Goal: Task Accomplishment & Management: Manage account settings

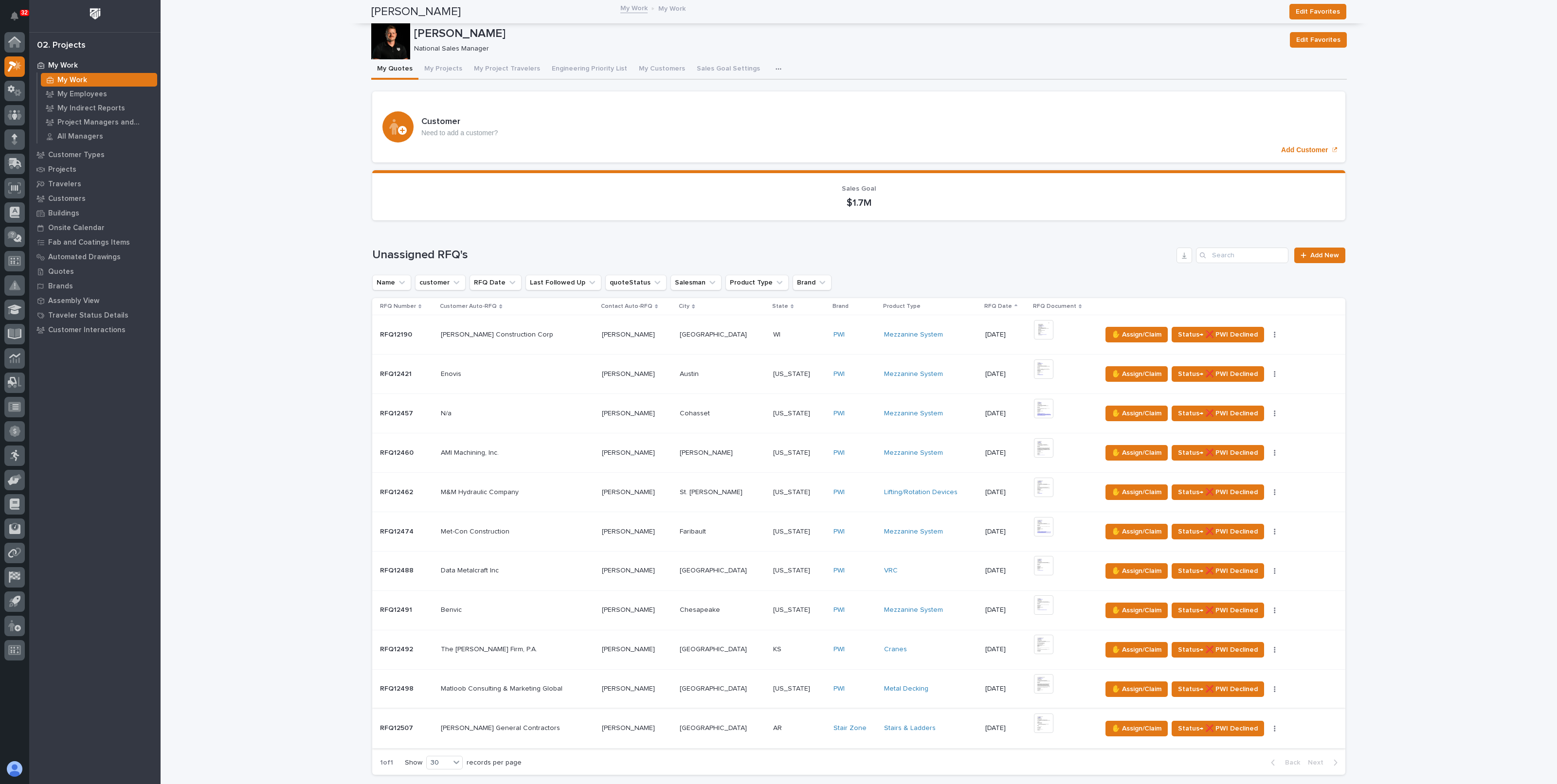
click at [1038, 714] on img at bounding box center [1043, 723] width 19 height 19
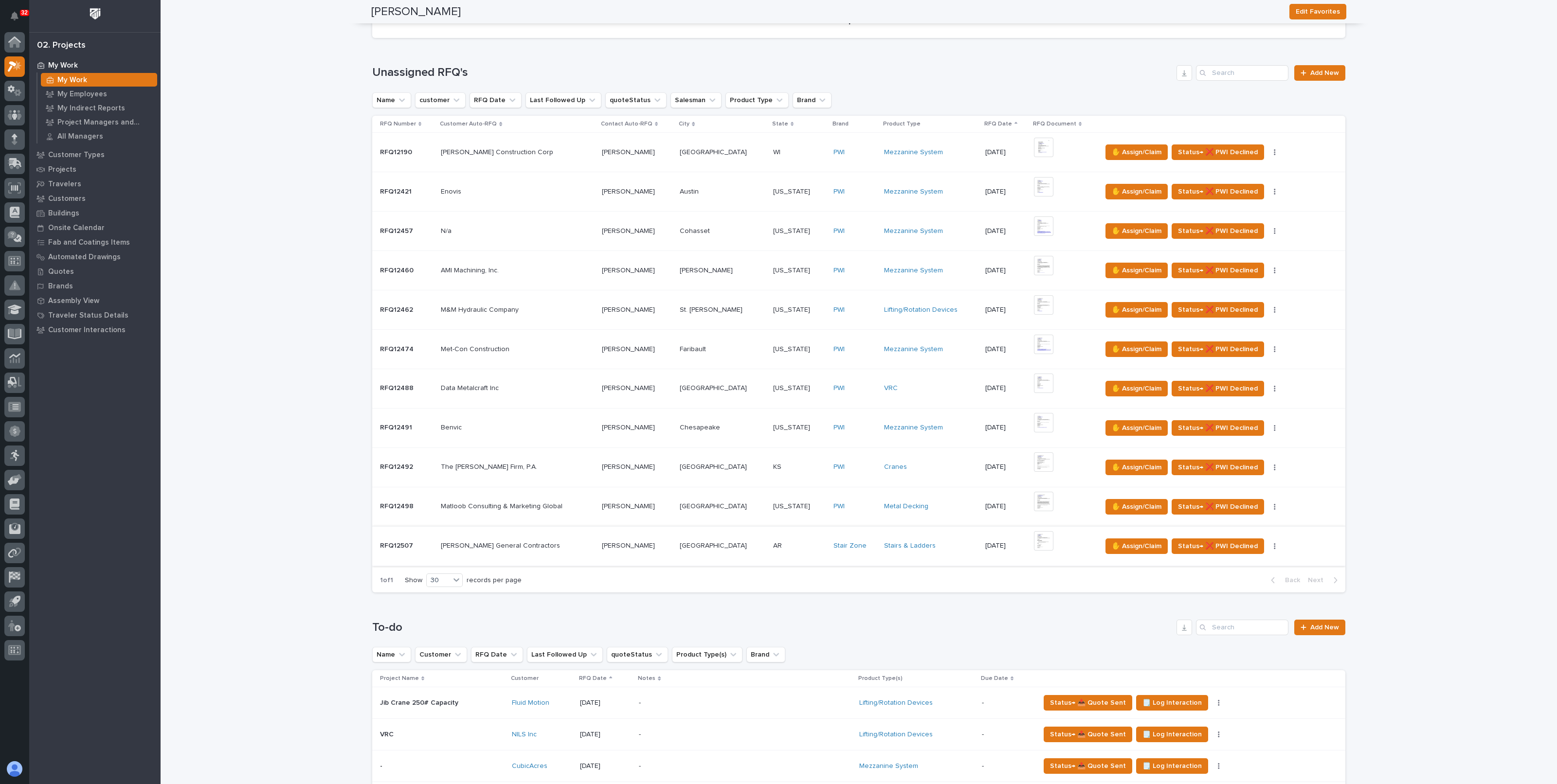
click at [1034, 541] on img at bounding box center [1043, 540] width 19 height 19
click at [710, 503] on p "[GEOGRAPHIC_DATA]" at bounding box center [714, 505] width 69 height 10
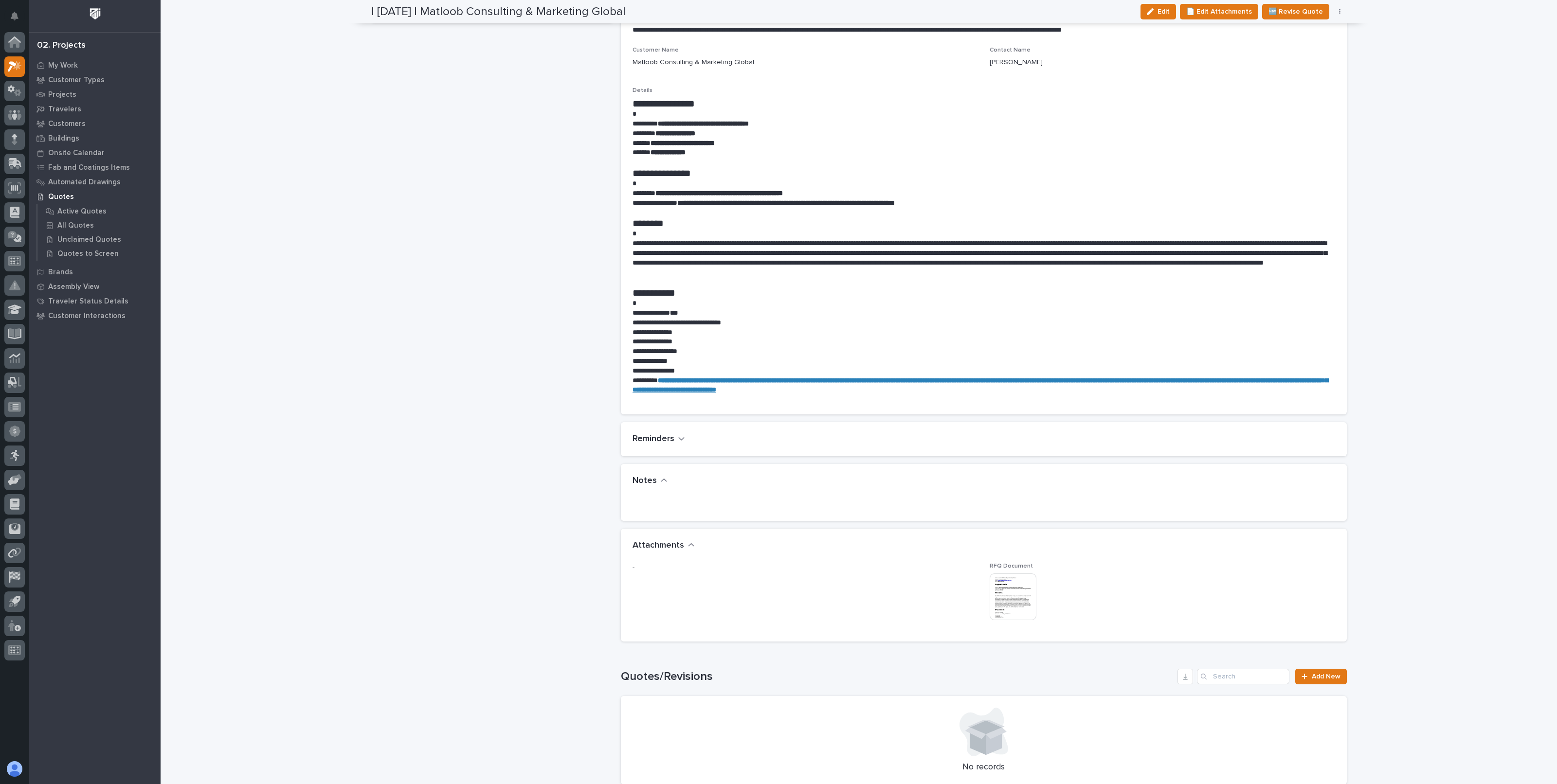
scroll to position [547, 0]
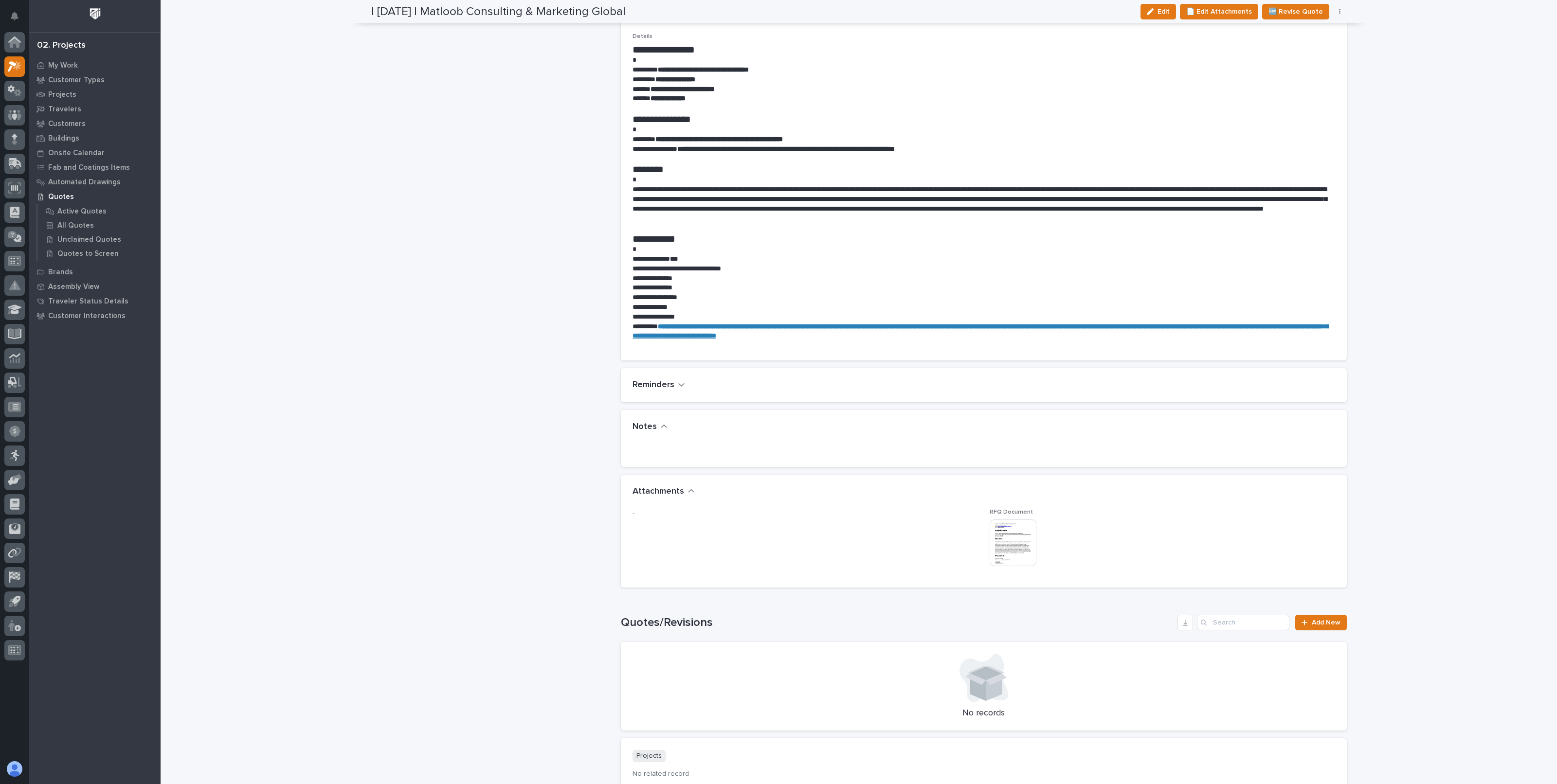
click at [1013, 554] on img at bounding box center [1013, 543] width 46 height 46
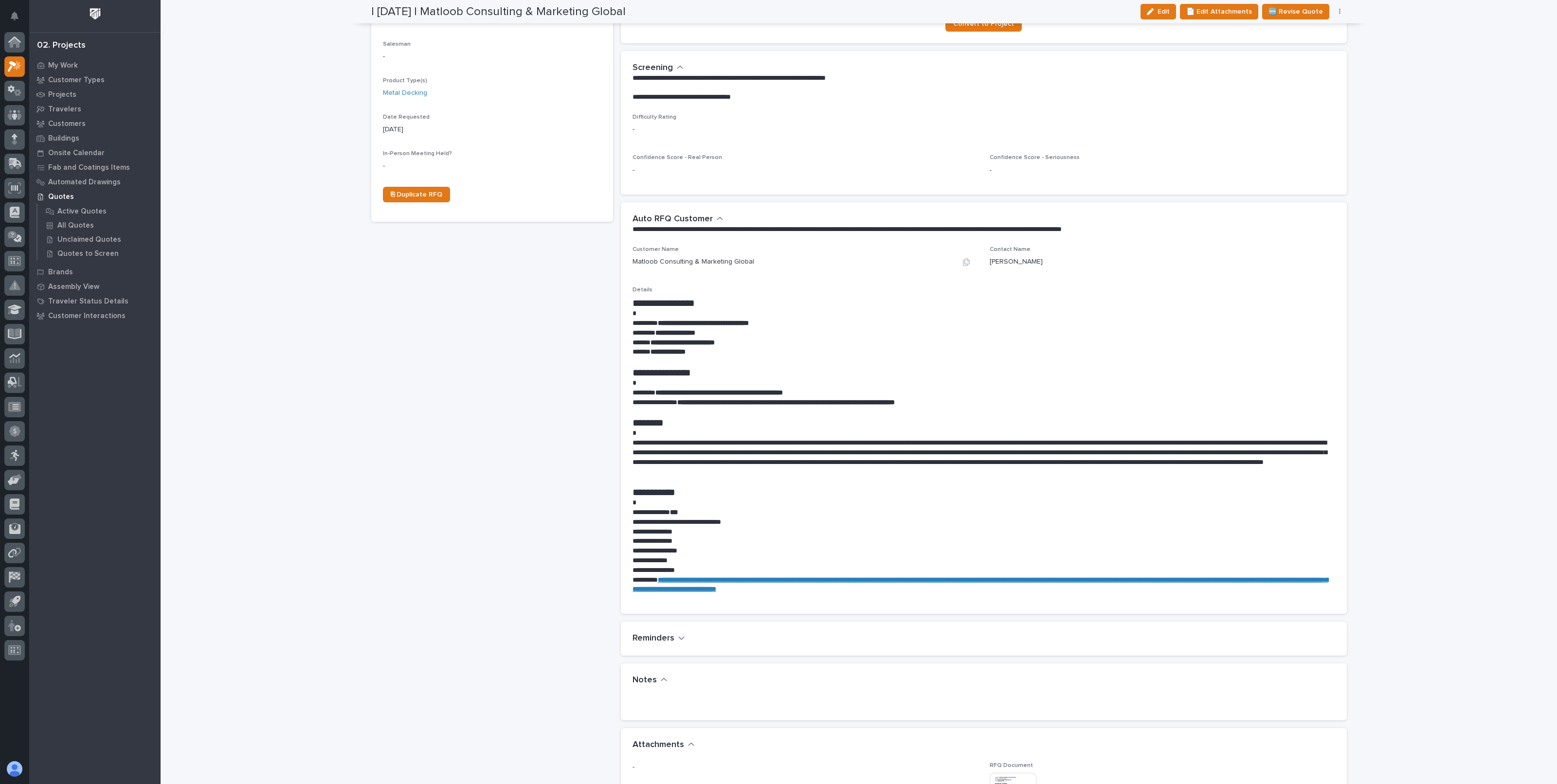
scroll to position [0, 0]
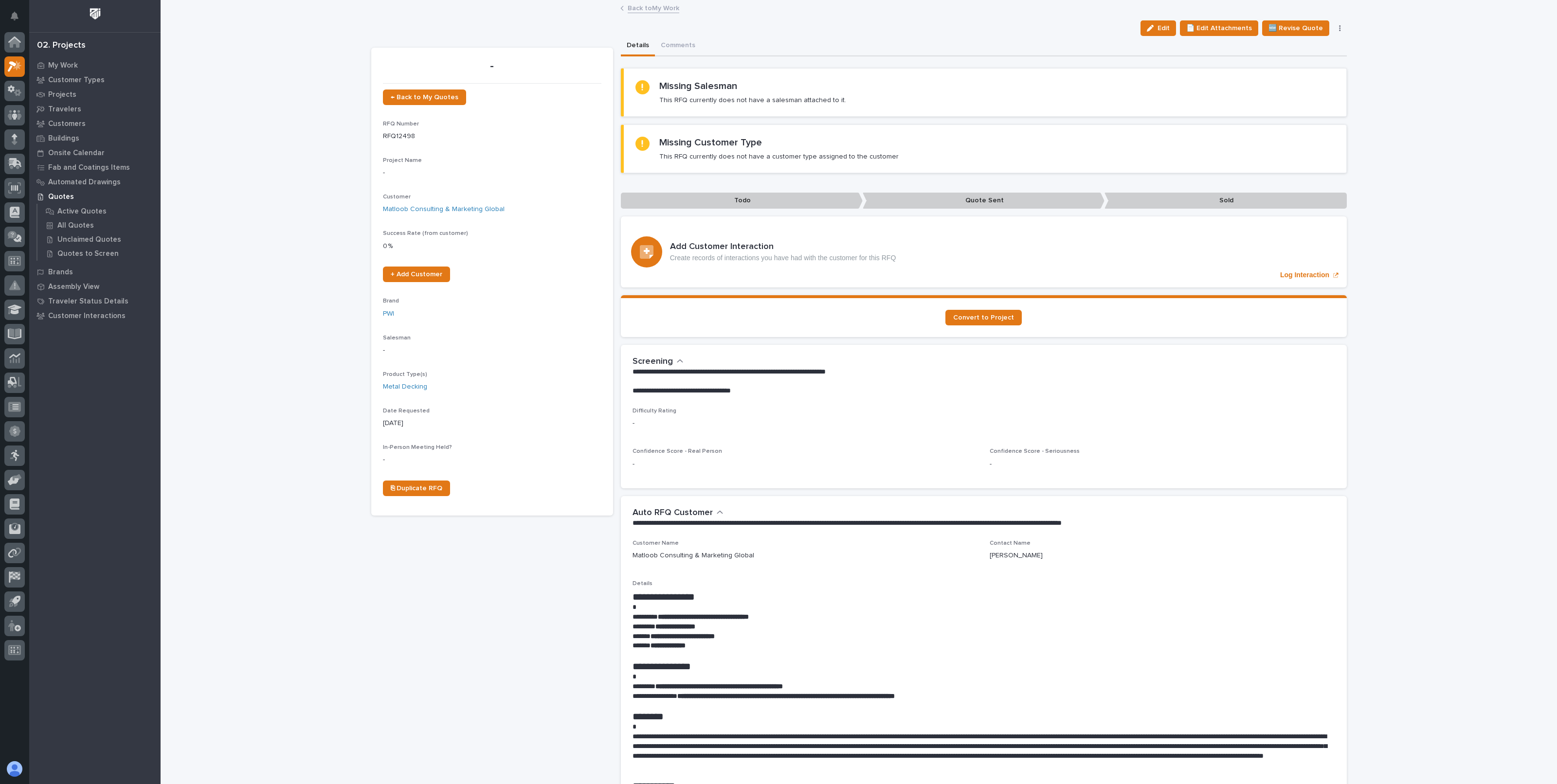
click at [641, 3] on link "Back to My Work" at bounding box center [653, 7] width 52 height 11
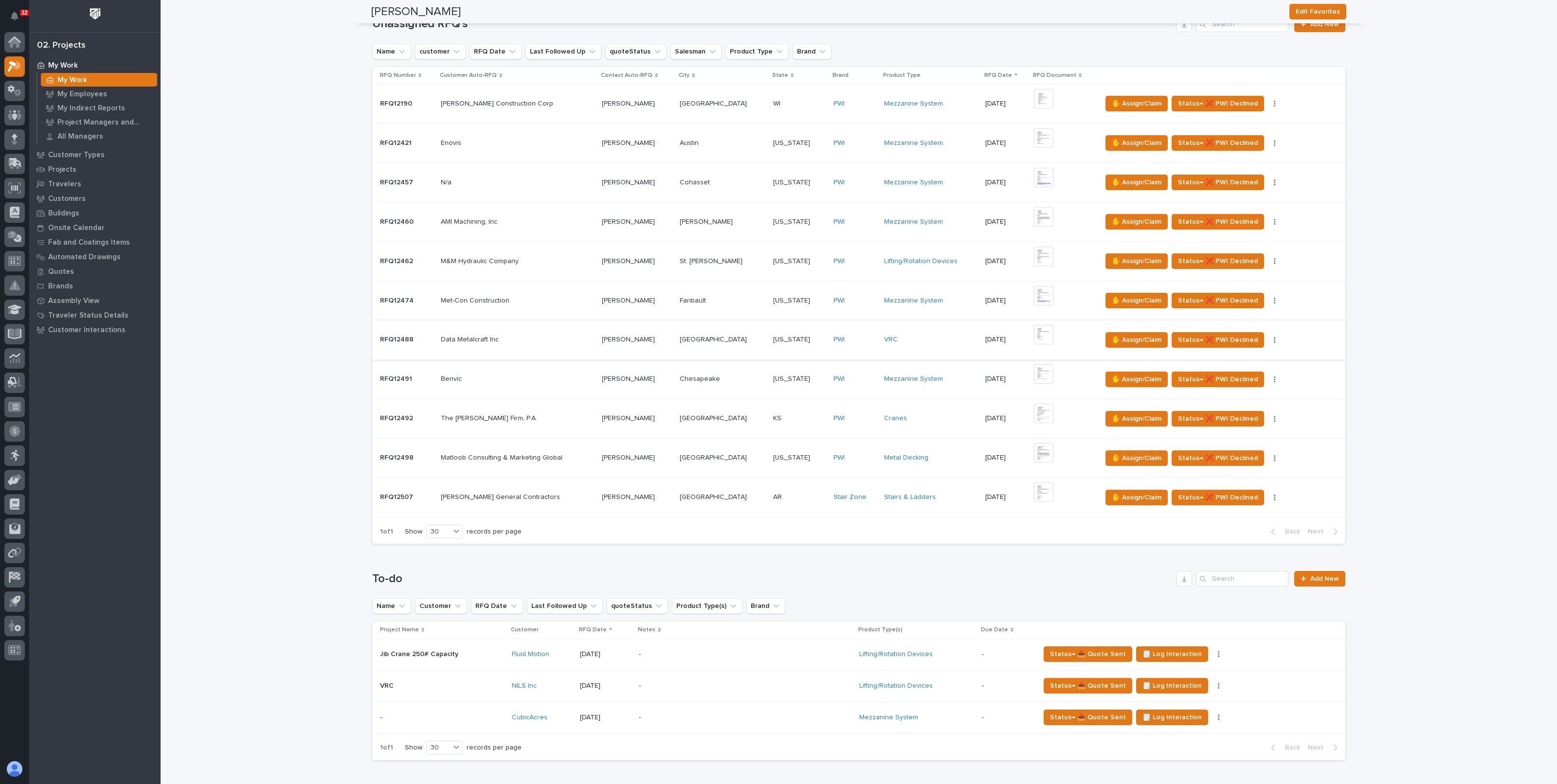
scroll to position [243, 0]
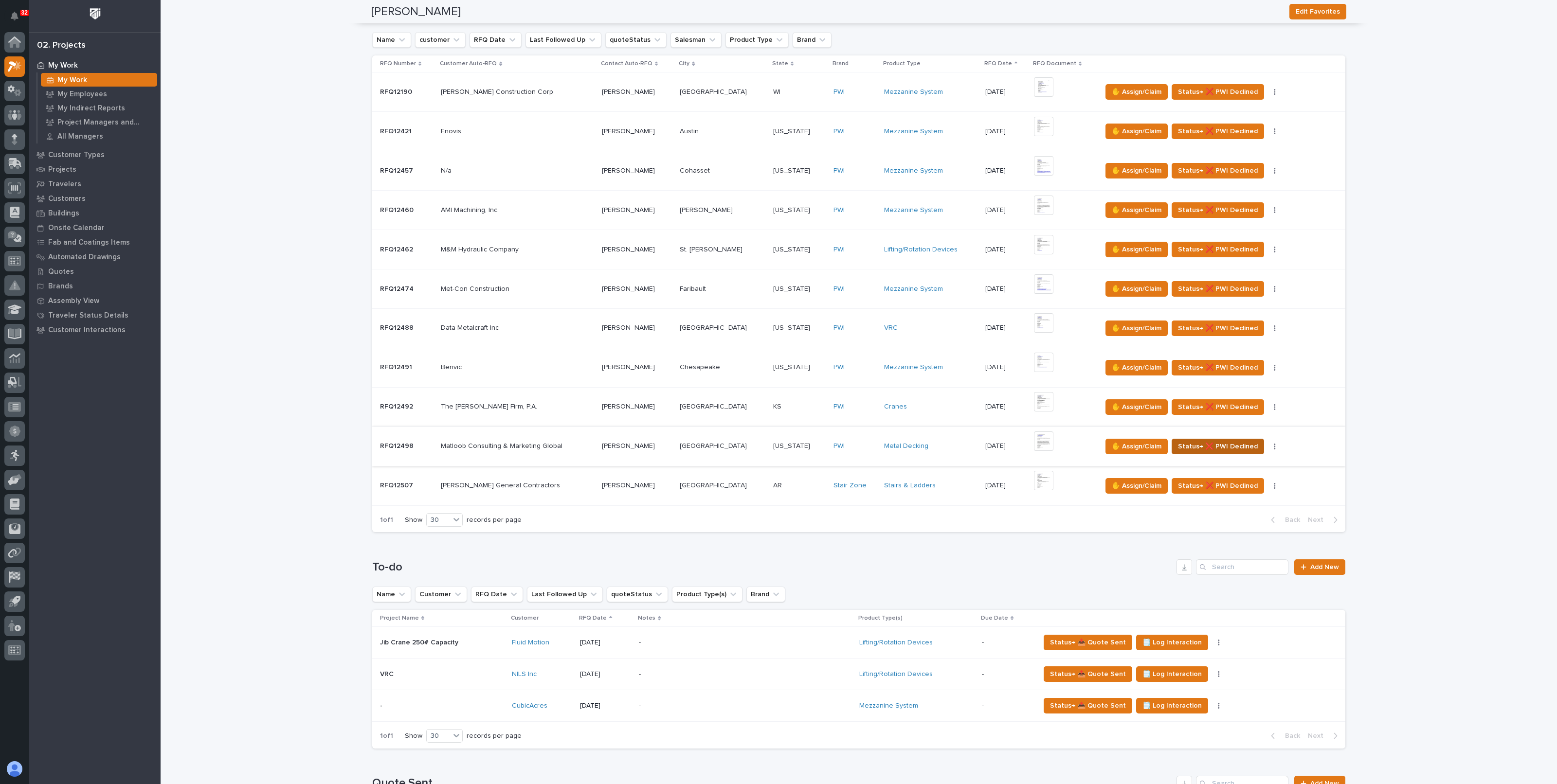
click at [1203, 447] on span "Status→ ❌ PWI Declined" at bounding box center [1218, 447] width 80 height 12
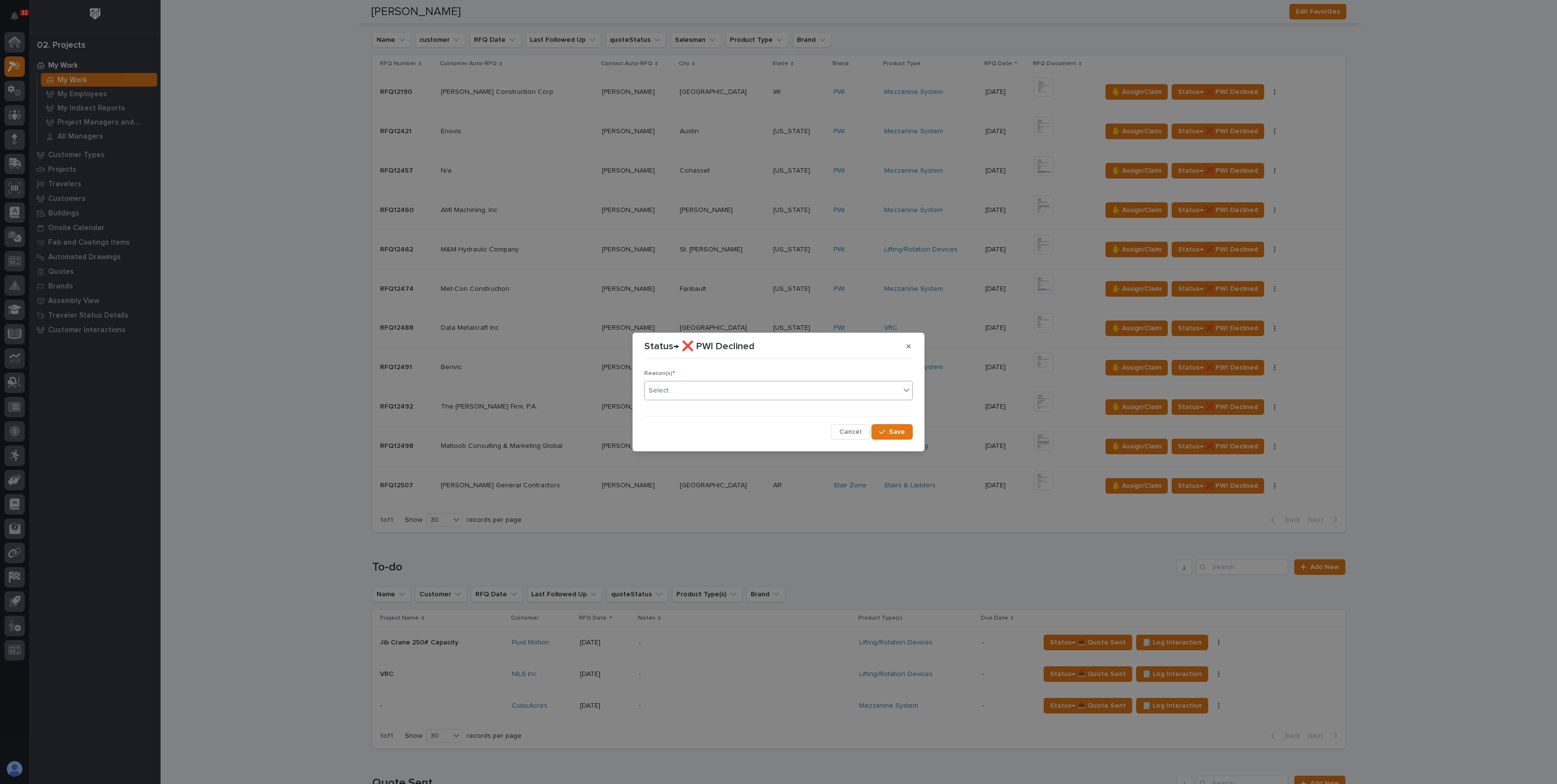
click at [735, 394] on div "Select..." at bounding box center [772, 391] width 256 height 16
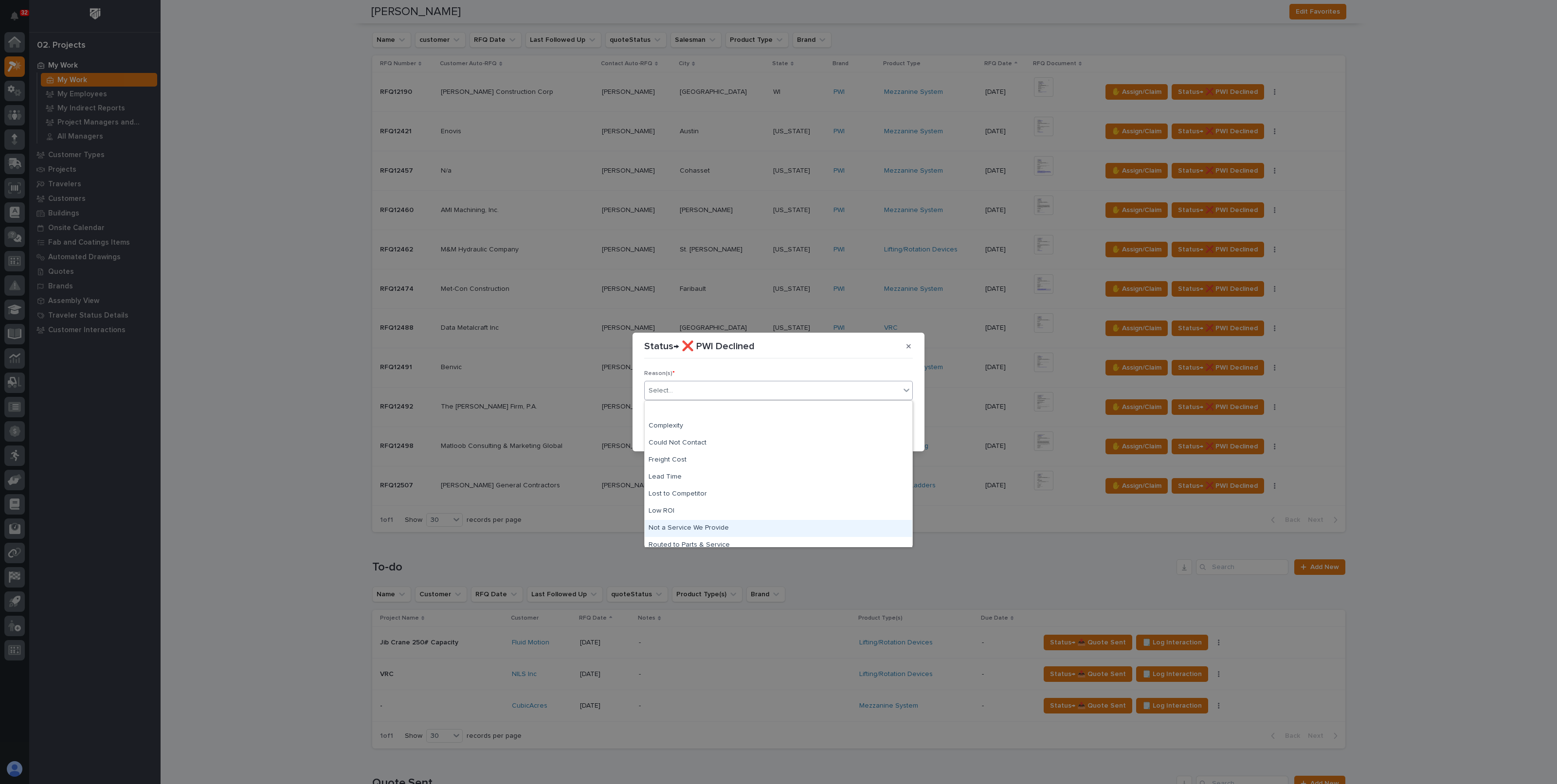
scroll to position [41, 0]
click at [667, 522] on div "Spam" at bounding box center [778, 521] width 268 height 17
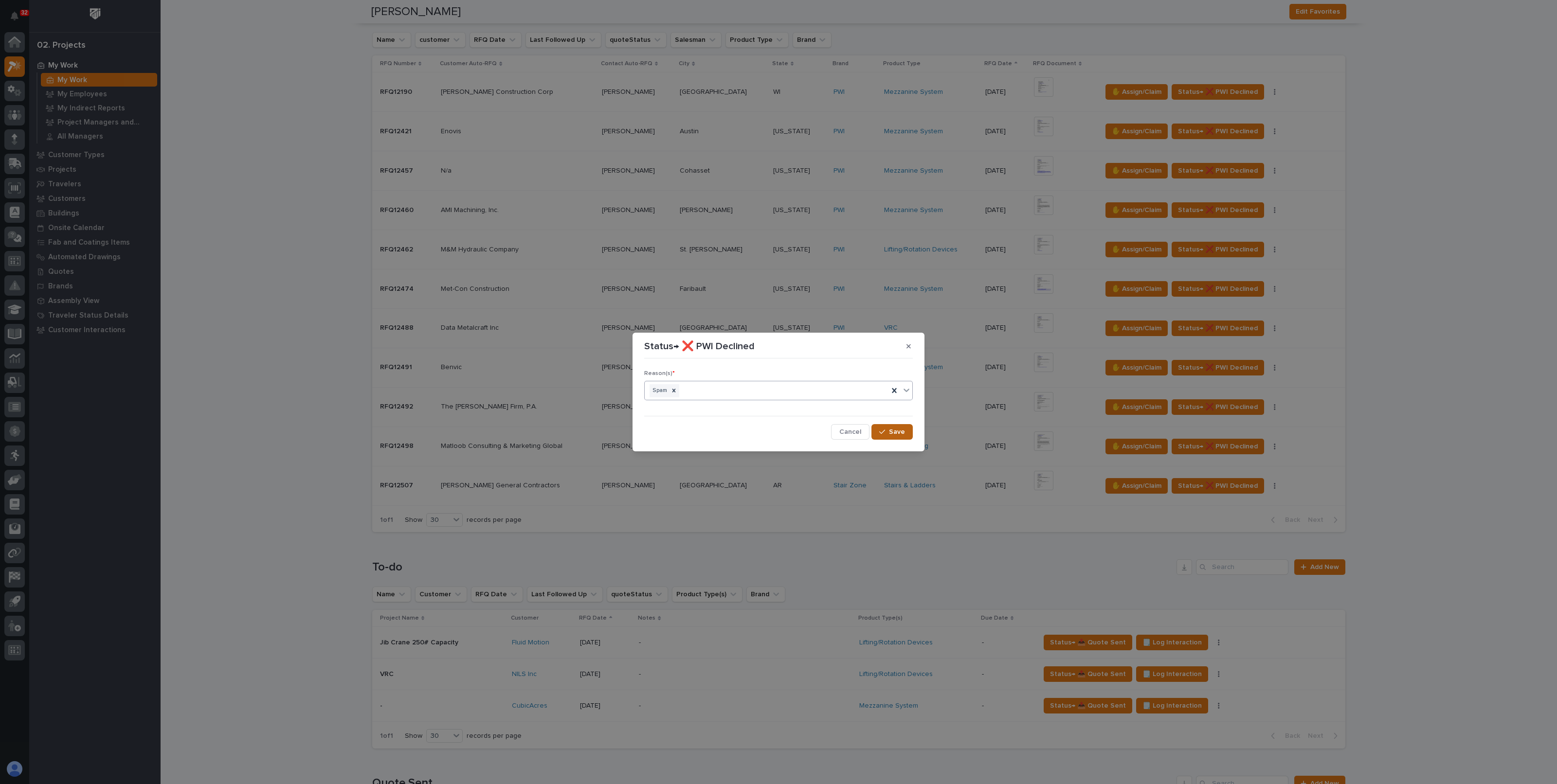
click at [902, 428] on span "Save" at bounding box center [897, 431] width 16 height 9
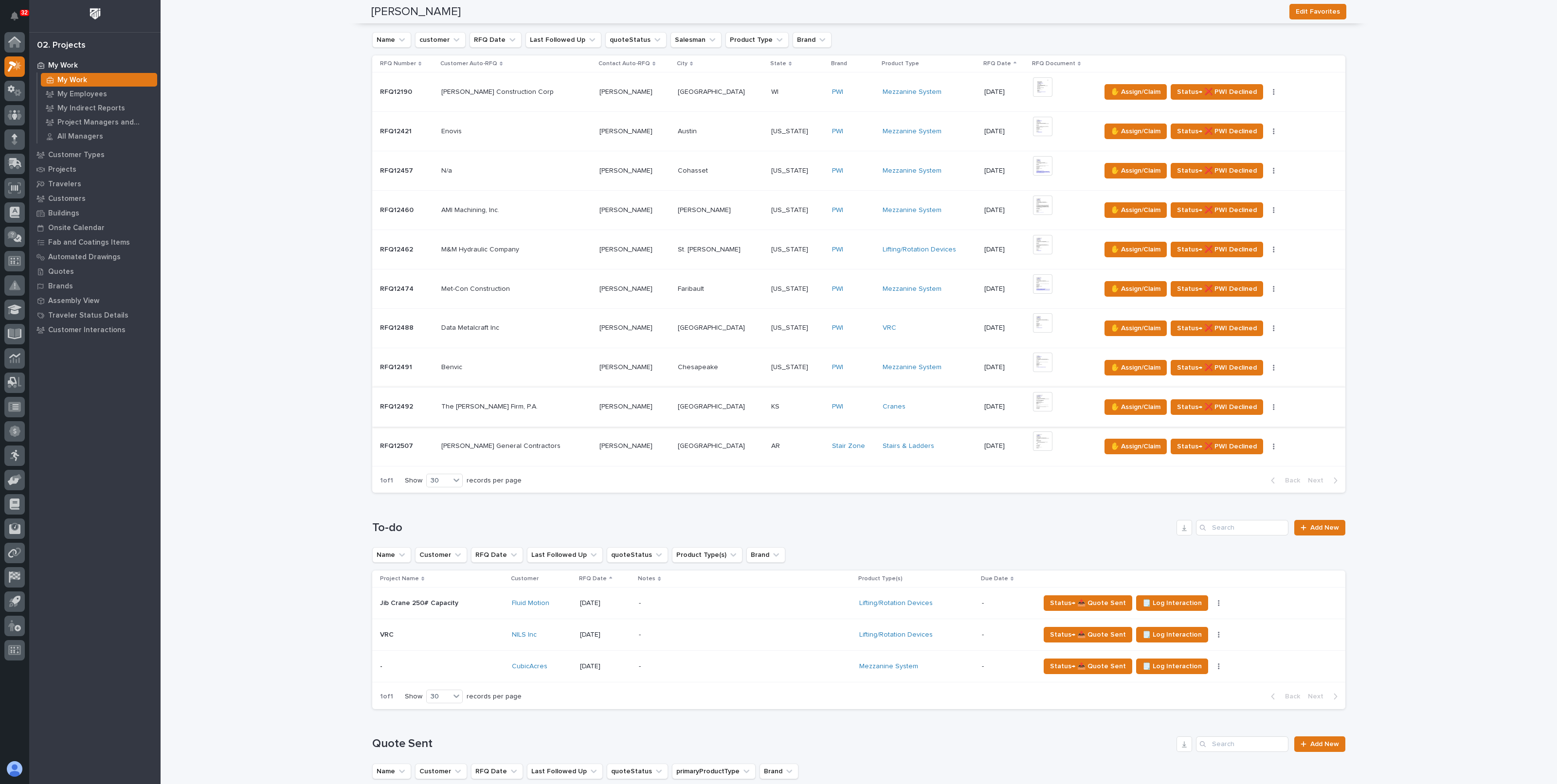
click at [1033, 400] on img at bounding box center [1042, 402] width 19 height 19
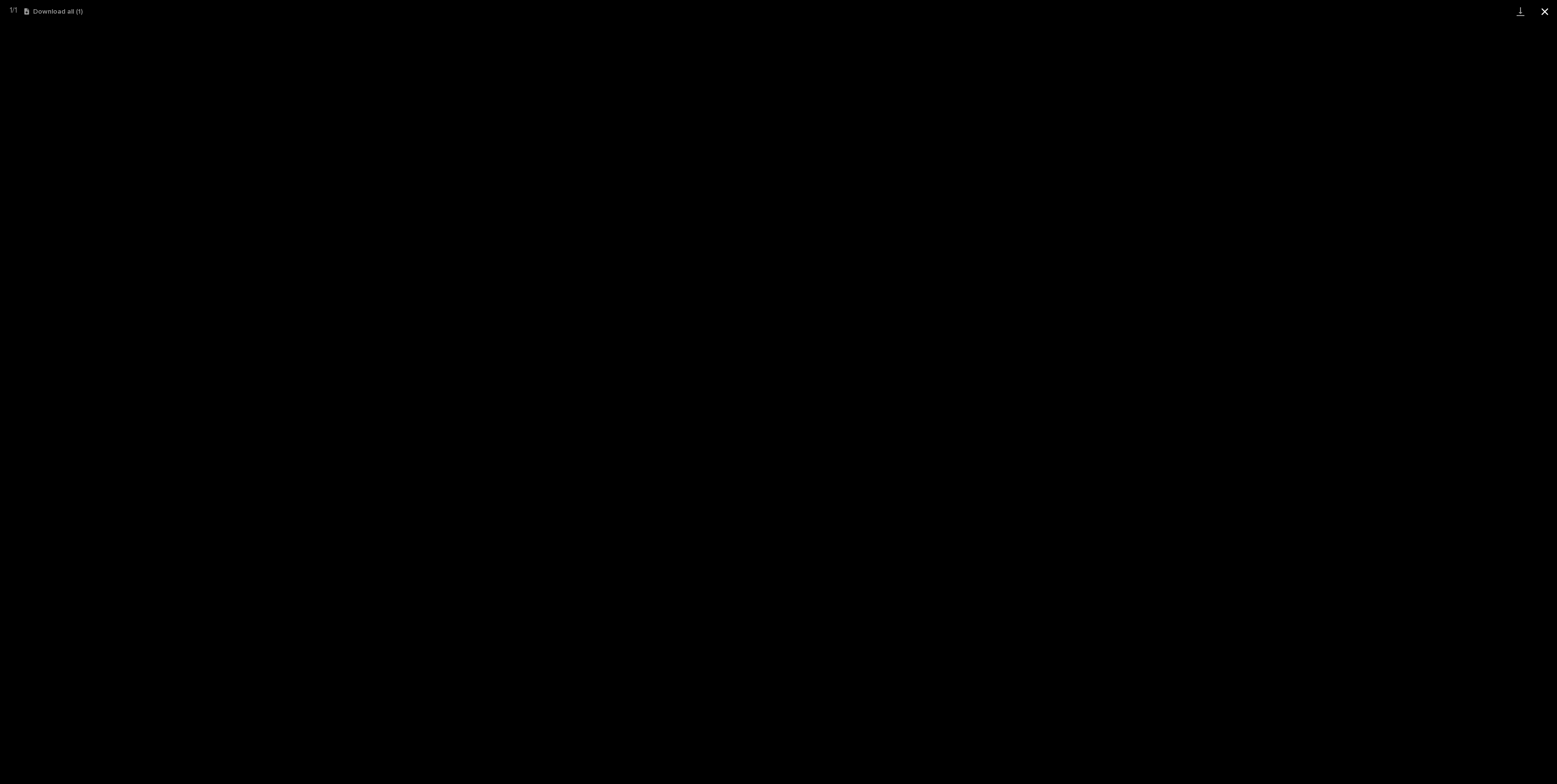
click at [1548, 13] on button "Close gallery" at bounding box center [1544, 11] width 25 height 23
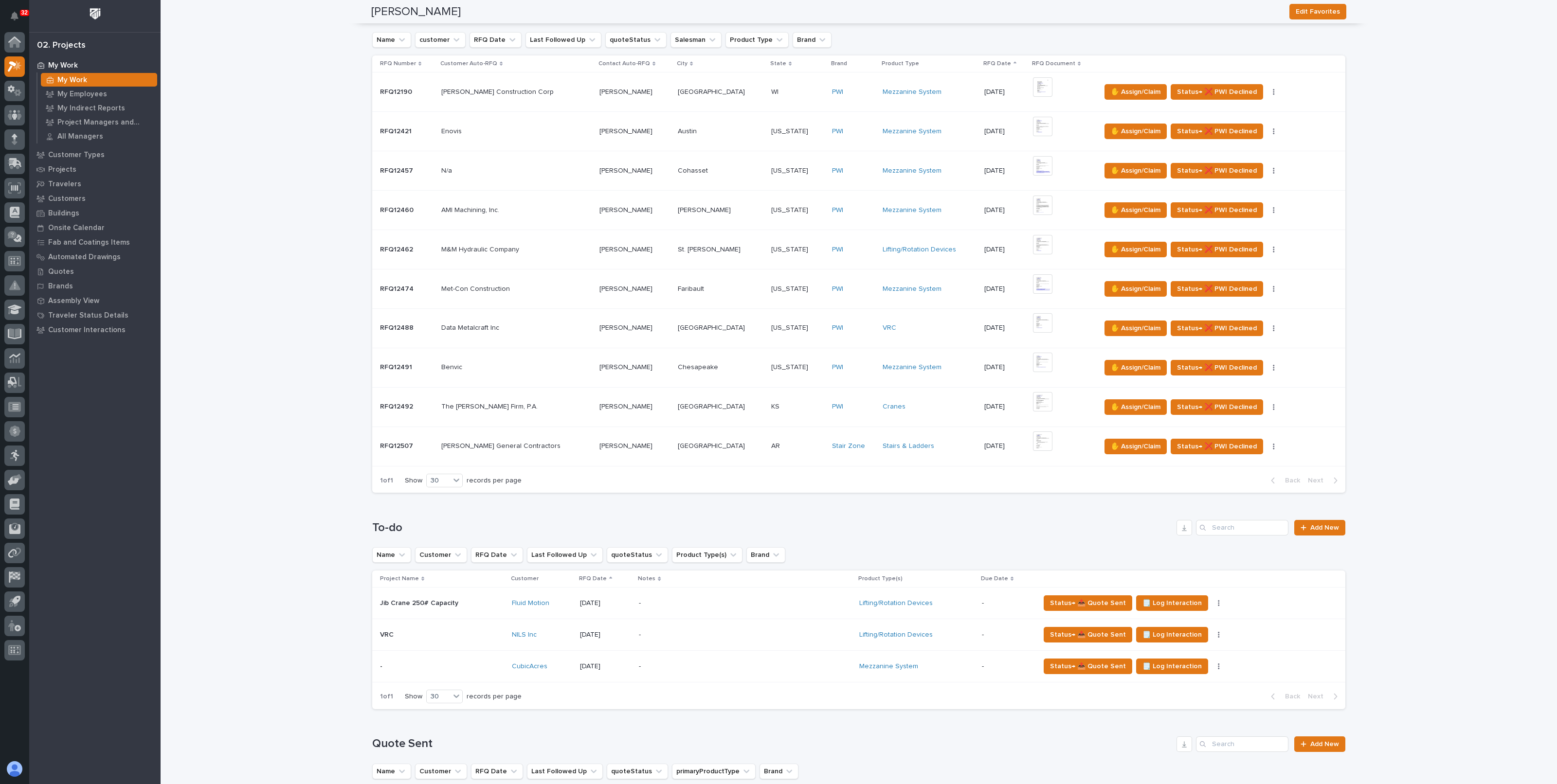
scroll to position [0, 0]
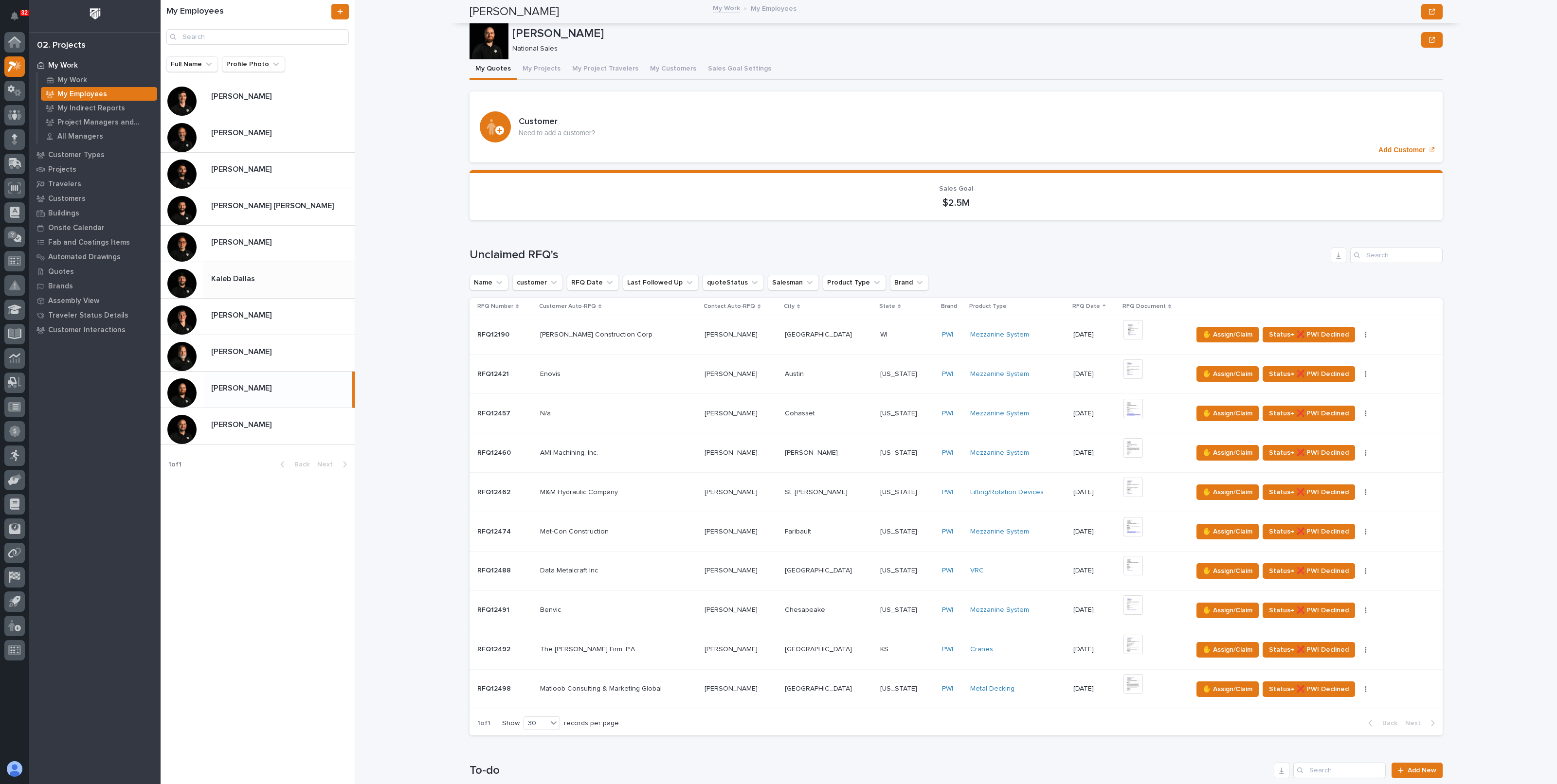
scroll to position [669, 0]
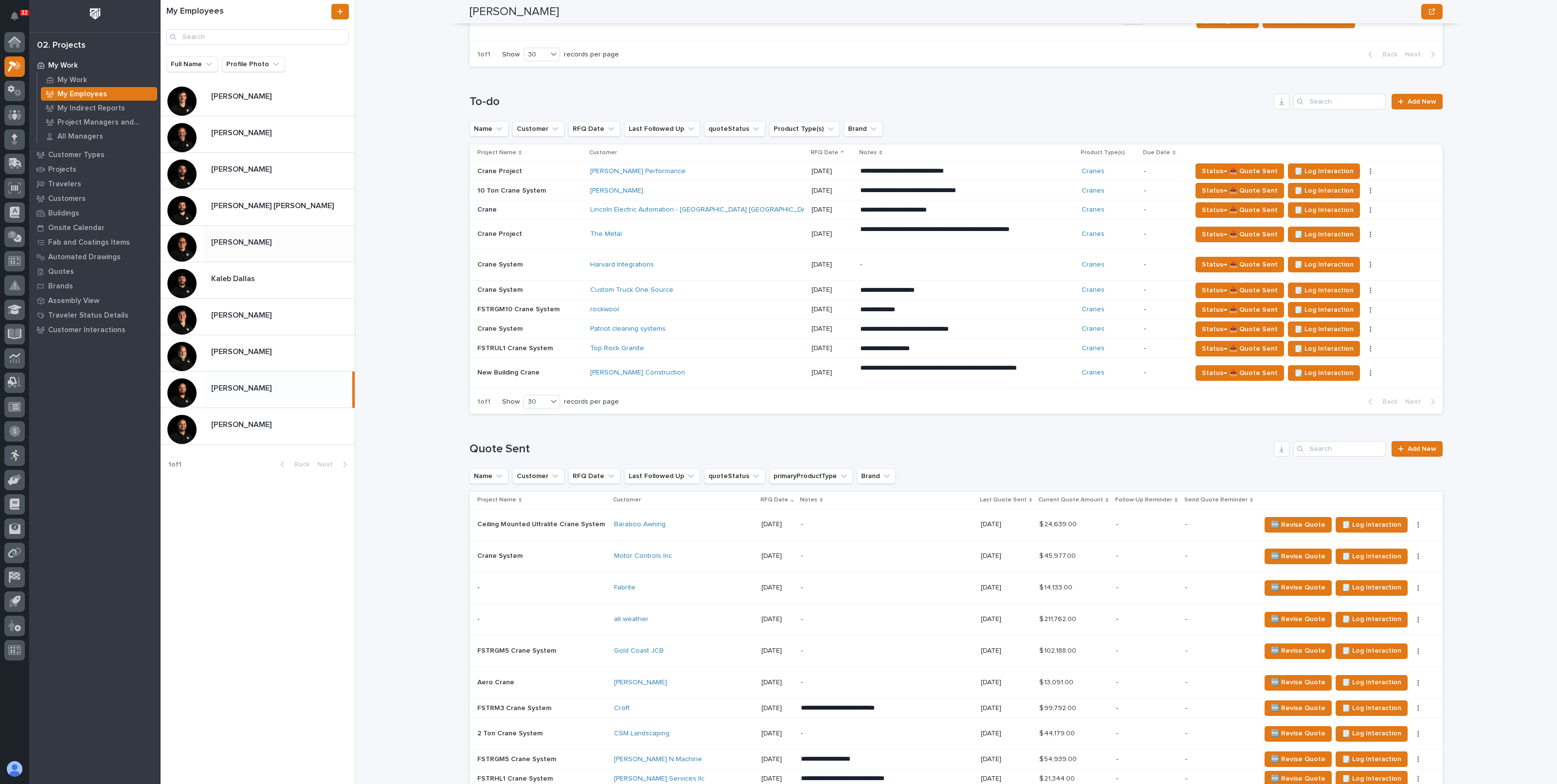
click at [253, 245] on p "Derek Lenhart" at bounding box center [242, 241] width 62 height 11
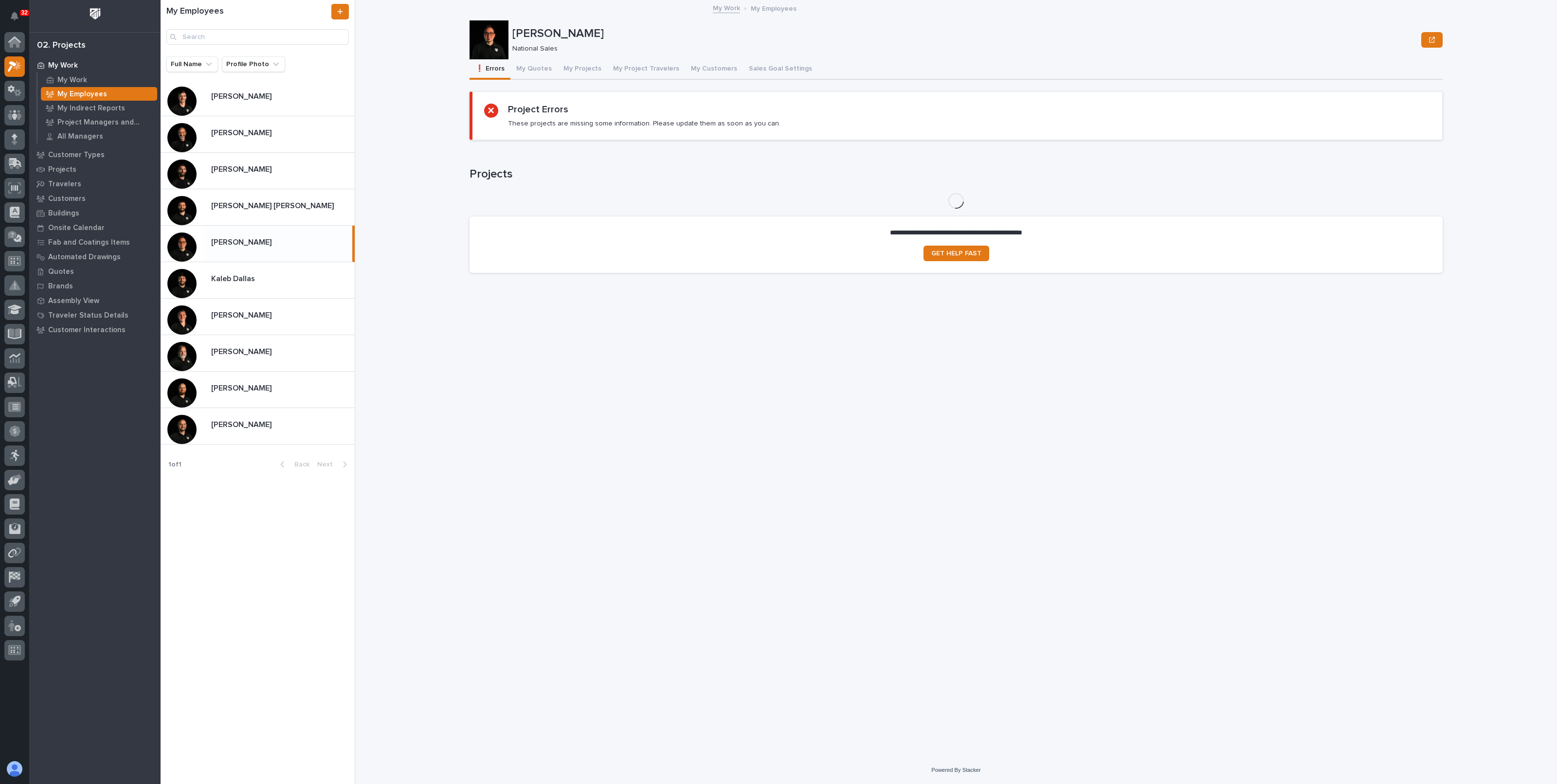
click at [544, 66] on button "My Quotes" at bounding box center [534, 69] width 47 height 21
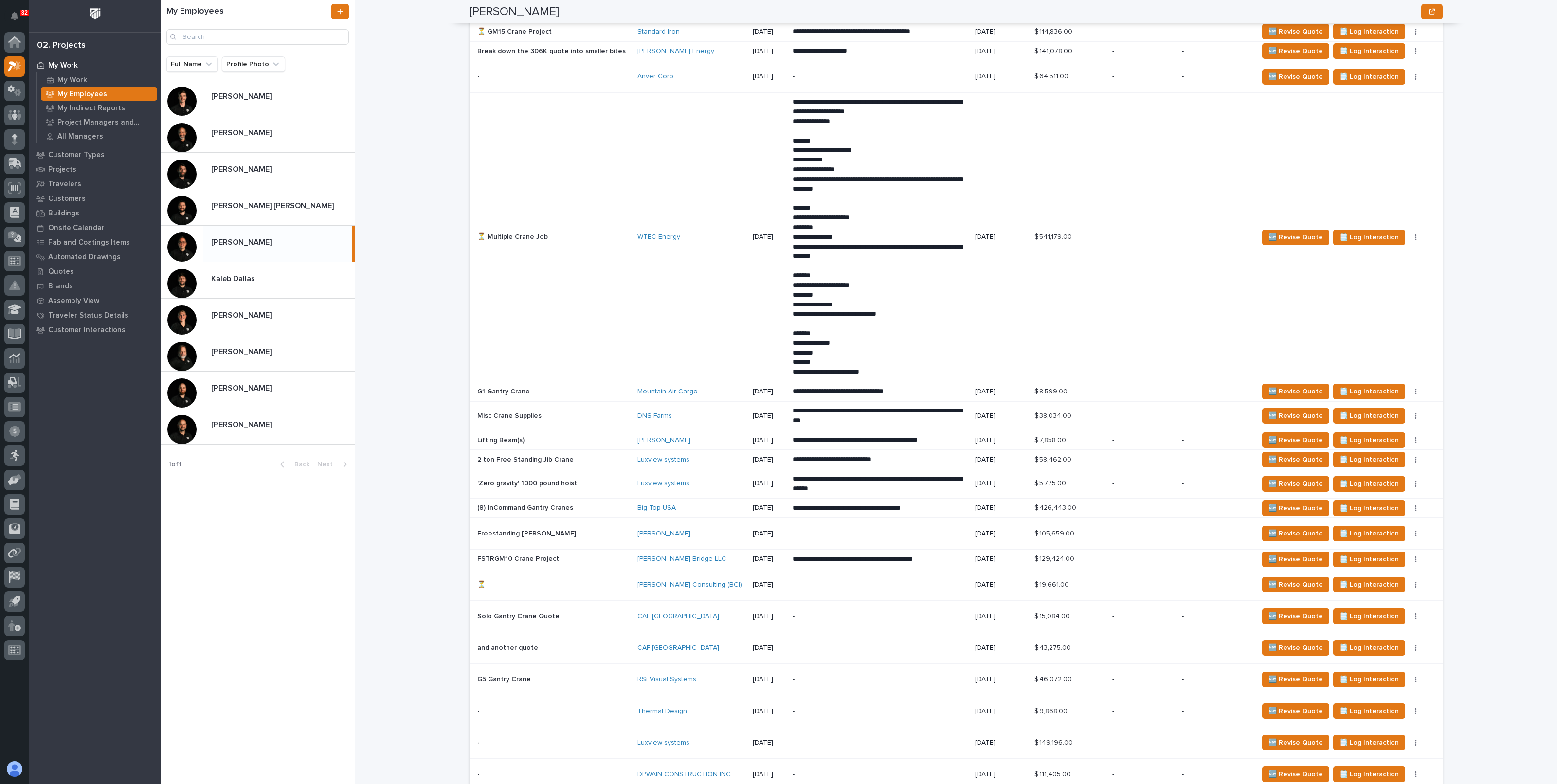
scroll to position [1686, 0]
